Goal: Task Accomplishment & Management: Complete application form

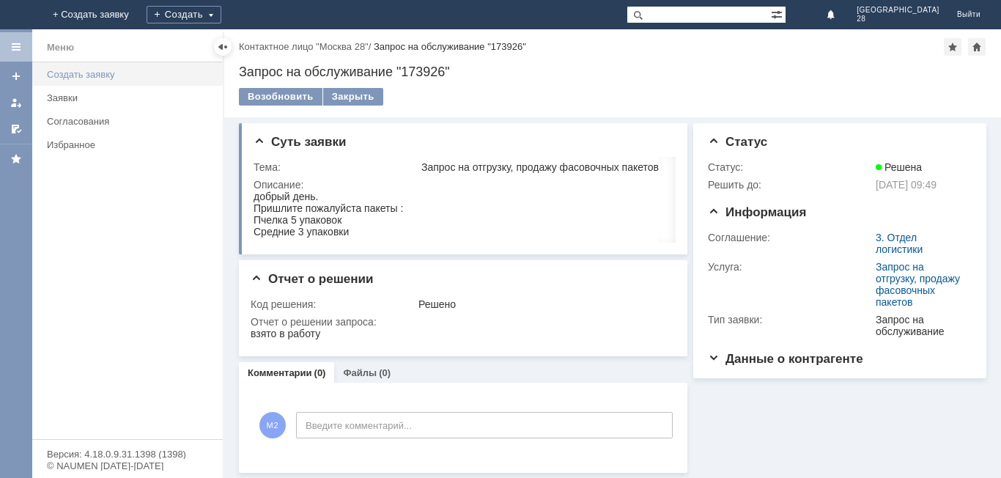
click at [92, 78] on div "Создать заявку" at bounding box center [130, 74] width 167 height 11
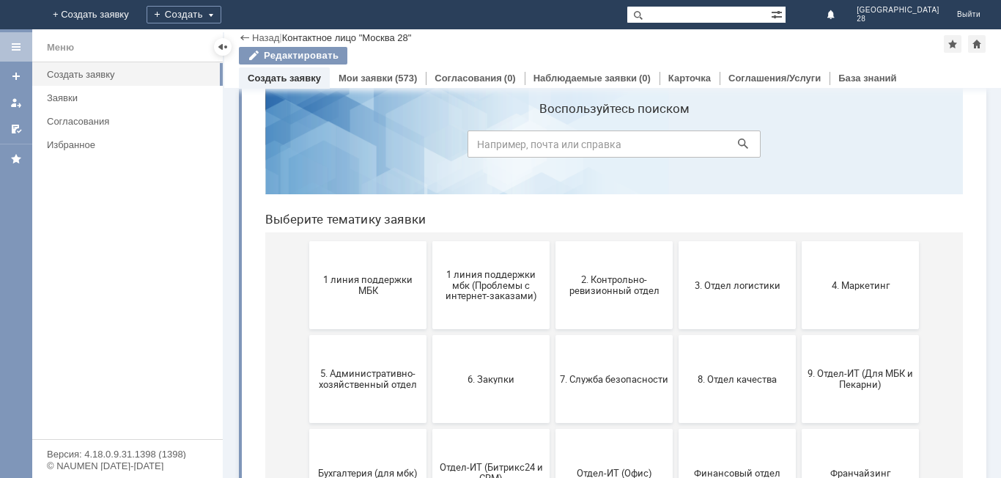
scroll to position [39, 0]
click at [586, 314] on button "2. Контрольно-ревизионный отдел" at bounding box center [614, 287] width 117 height 88
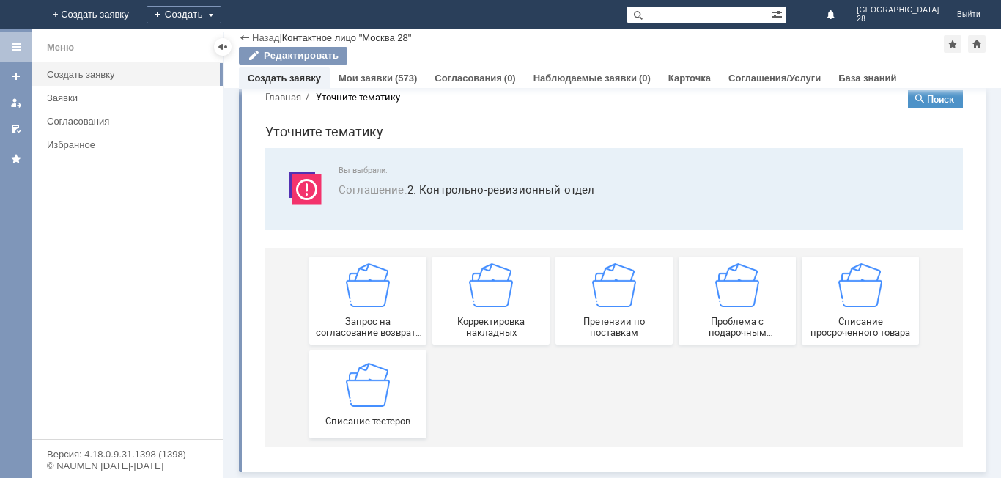
scroll to position [28, 0]
click at [334, 388] on div "Списание тестеров" at bounding box center [368, 394] width 108 height 64
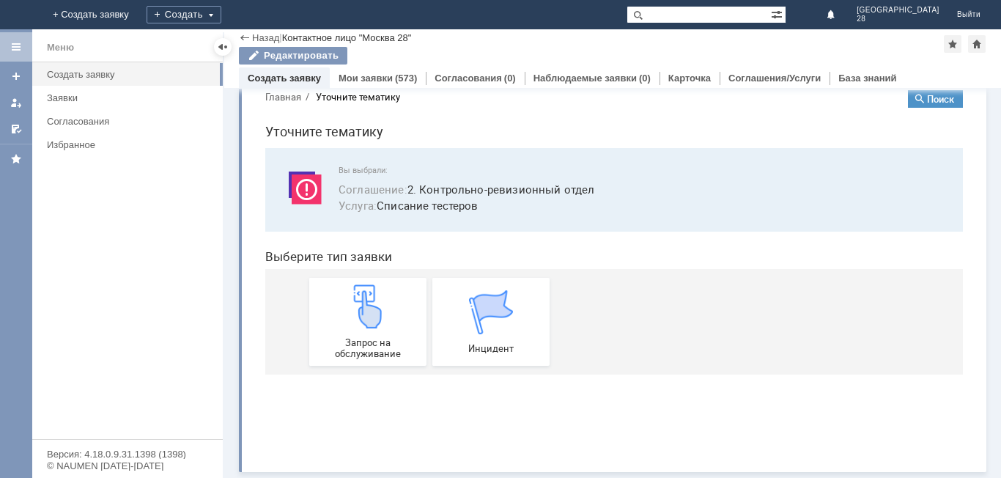
scroll to position [0, 0]
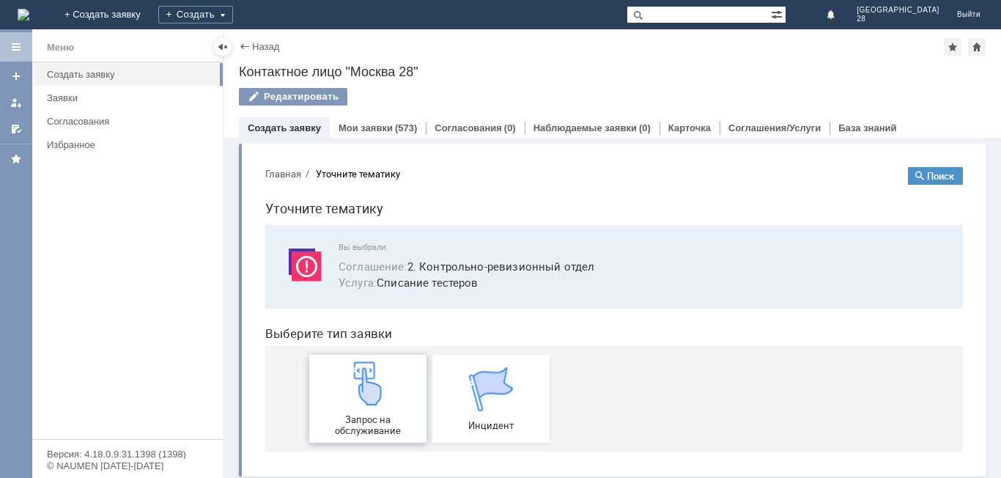
click at [389, 375] on div "Запрос на обслуживание" at bounding box center [368, 398] width 108 height 75
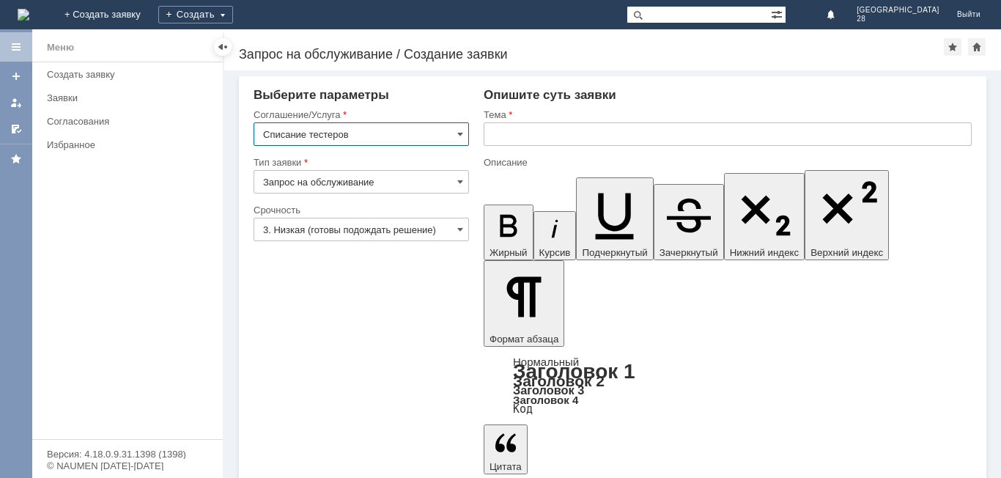
click at [547, 125] on input "text" at bounding box center [728, 133] width 488 height 23
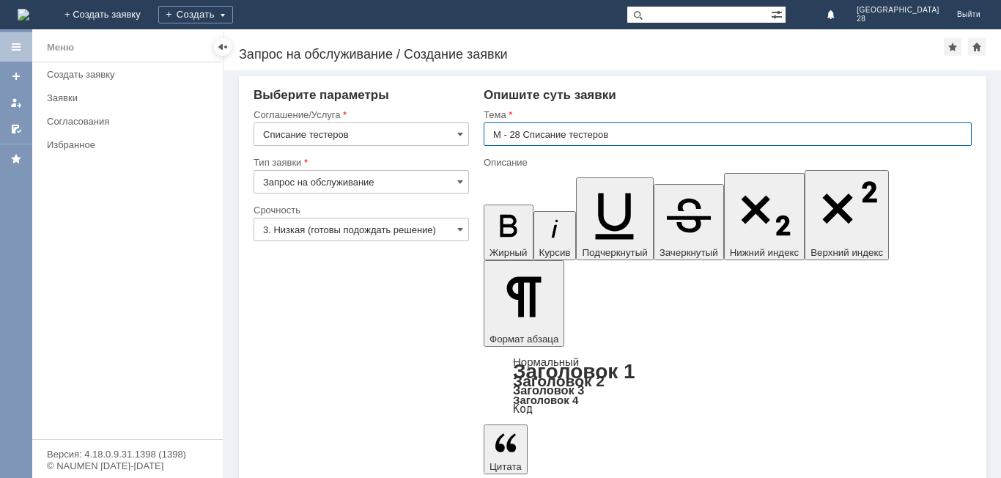
type input "М - 28 Списание тестеров"
drag, startPoint x: 648, startPoint y: 3586, endPoint x: 948, endPoint y: 3797, distance: 367.2
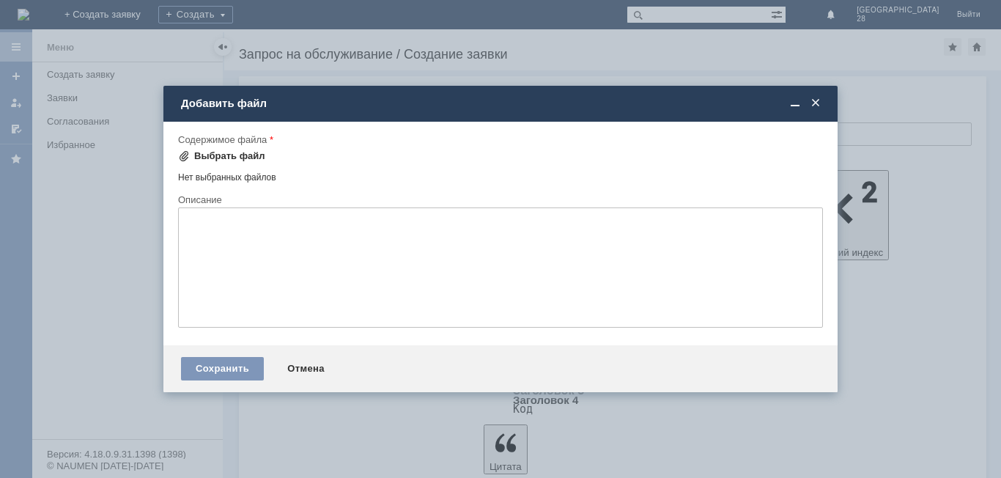
click at [246, 155] on div "Выбрать файл" at bounding box center [229, 156] width 71 height 12
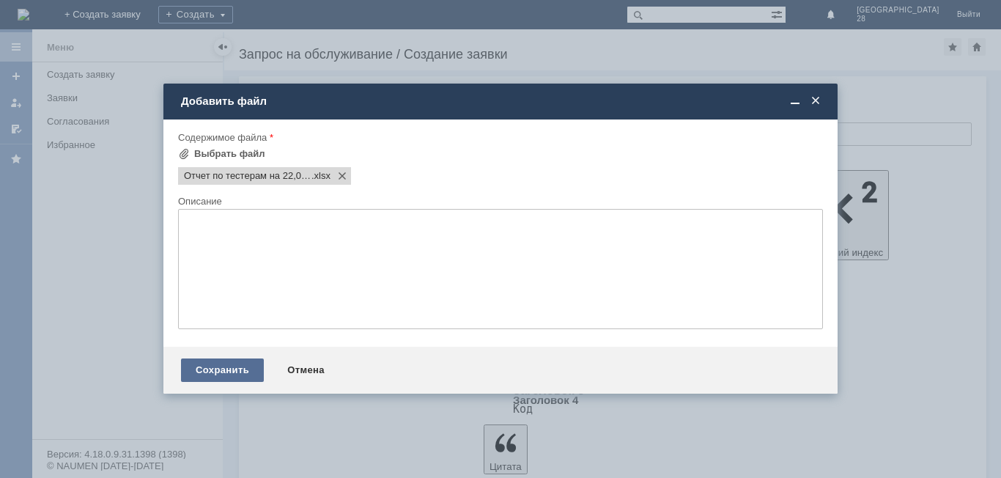
click at [213, 376] on div "Сохранить" at bounding box center [222, 369] width 83 height 23
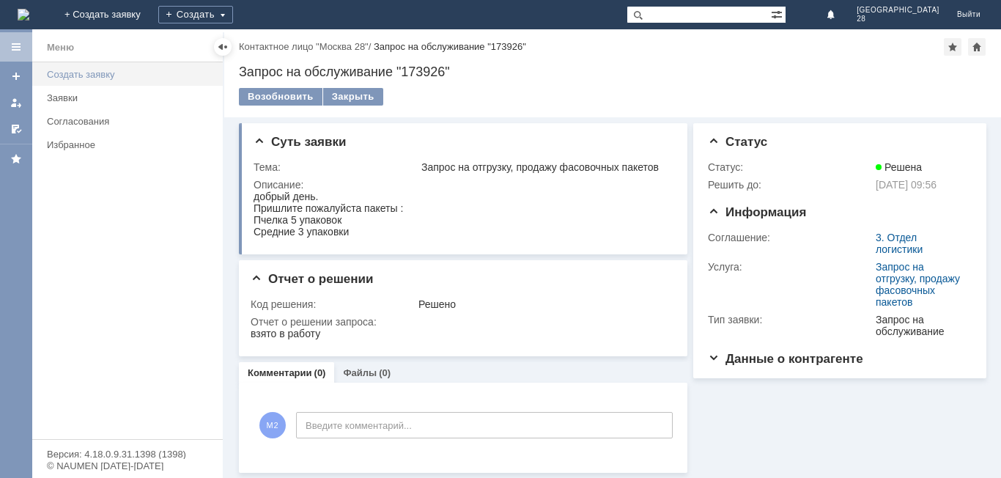
click at [113, 78] on div "Создать заявку" at bounding box center [130, 74] width 167 height 11
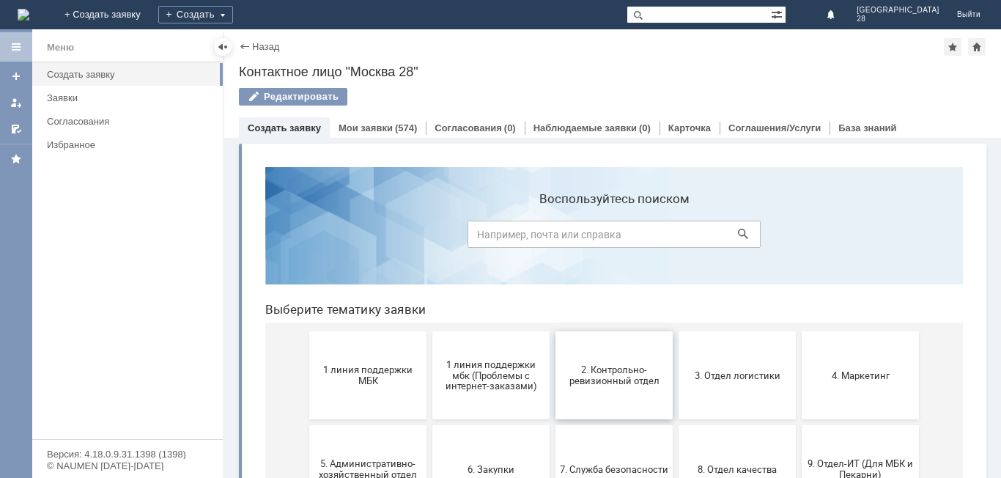
click at [594, 386] on span "2. Контрольно-ревизионный отдел" at bounding box center [614, 375] width 108 height 22
